Goal: Task Accomplishment & Management: Manage account settings

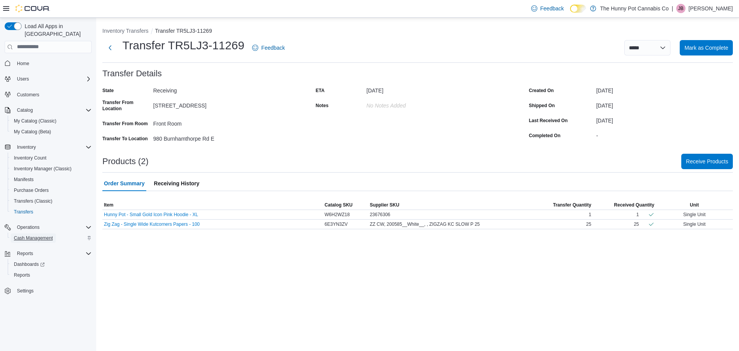
click at [50, 235] on span "Cash Management" at bounding box center [33, 238] width 39 height 6
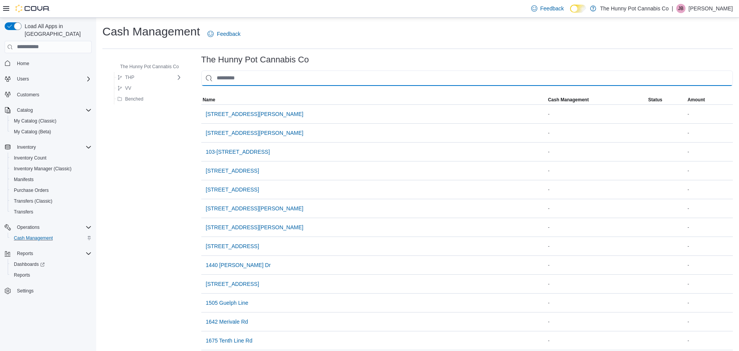
click at [286, 77] on input "This is a search bar. As you type, the results lower in the page will automatic…" at bounding box center [467, 77] width 532 height 15
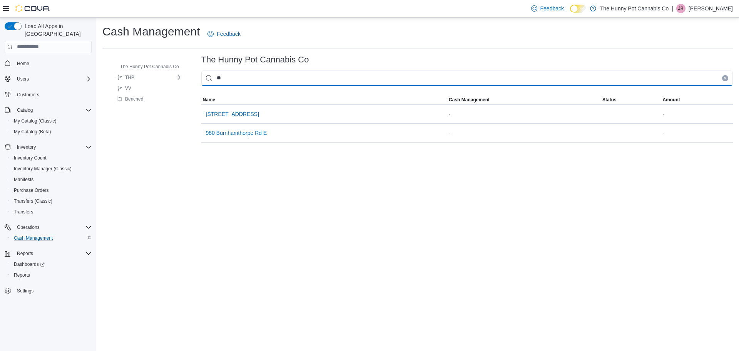
type input "***"
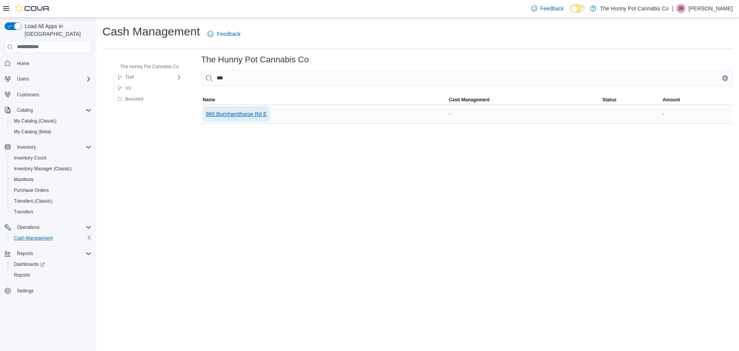
click at [251, 114] on span "980 Burnhamthorpe Rd E" at bounding box center [236, 114] width 61 height 8
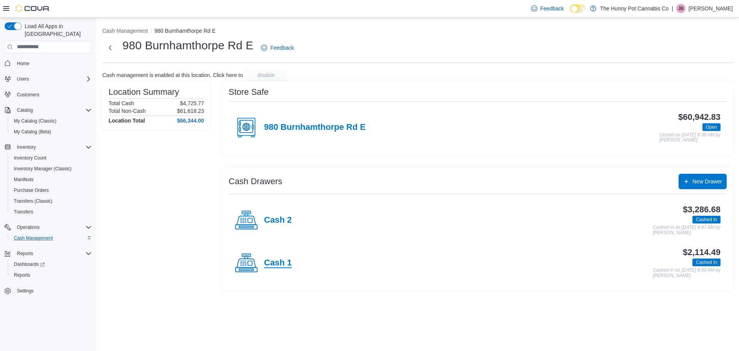
click at [265, 262] on h4 "Cash 1" at bounding box center [278, 263] width 28 height 10
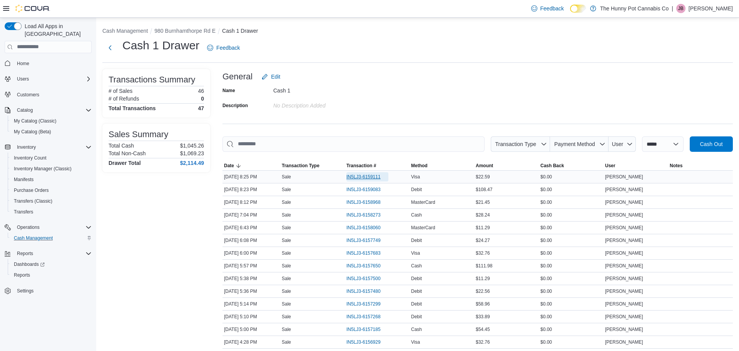
click at [358, 176] on span "IN5LJ3-6159111" at bounding box center [364, 177] width 34 height 6
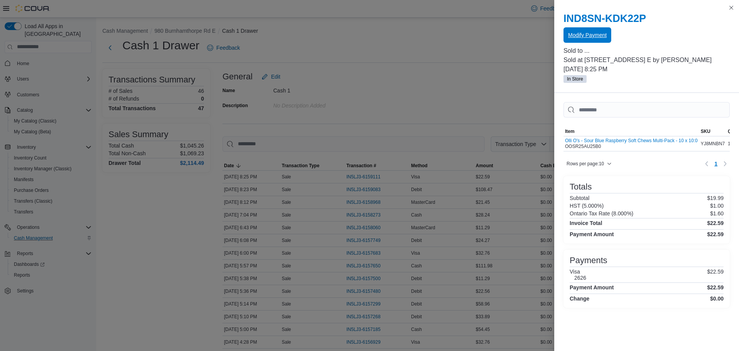
click at [605, 37] on span "Modify Payment" at bounding box center [587, 35] width 39 height 8
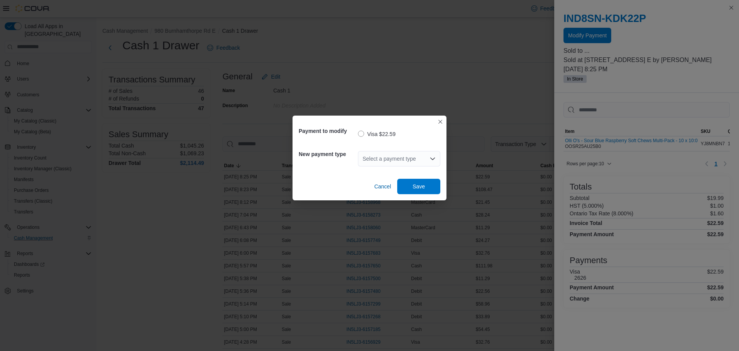
click at [382, 161] on div "Select a payment type" at bounding box center [399, 158] width 82 height 15
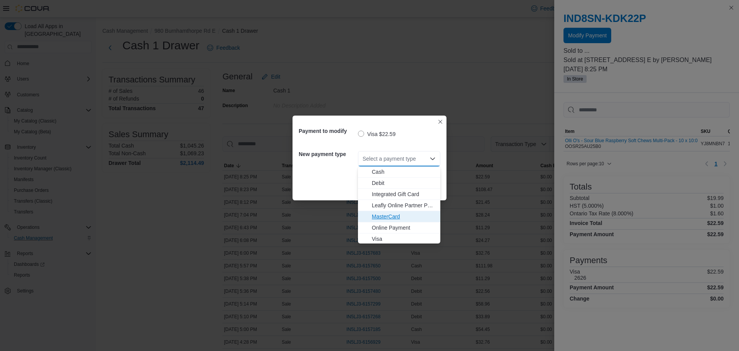
click at [381, 217] on span "MasterCard" at bounding box center [404, 217] width 64 height 8
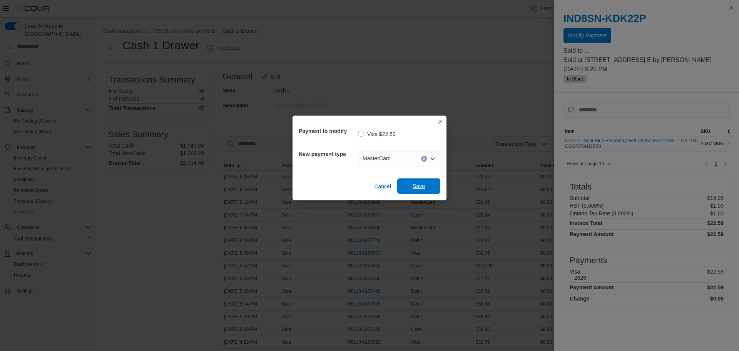
click at [429, 182] on span "Save" at bounding box center [419, 185] width 34 height 15
